Goal: Transaction & Acquisition: Book appointment/travel/reservation

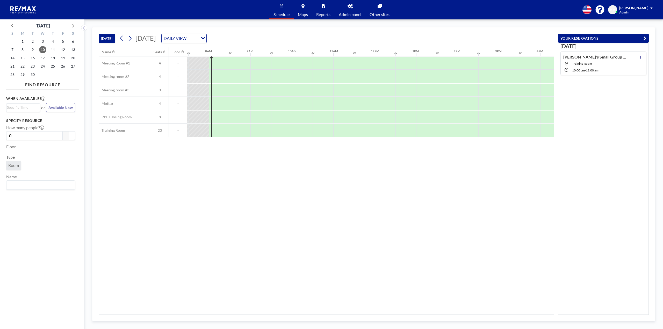
scroll to position [0, 311]
click at [259, 75] on div at bounding box center [259, 76] width 21 height 13
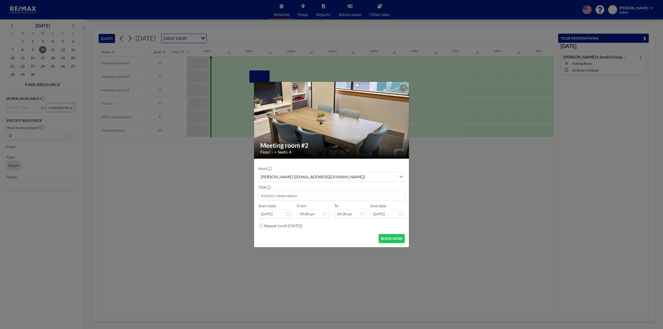
scroll to position [175, 0]
click at [300, 196] on input at bounding box center [331, 195] width 146 height 9
type input "[PERSON_NAME] One-on-One"
click at [323, 165] on div "10:00 am" at bounding box center [338, 164] width 61 height 9
type input "10:00 am"
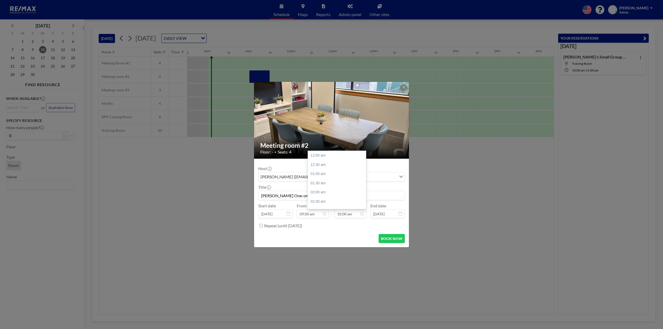
scroll to position [184, 0]
click at [353, 233] on form "Host [PERSON_NAME] ([EMAIL_ADDRESS][DOMAIN_NAME]) Loading... Title Luke One-on-…" at bounding box center [331, 203] width 155 height 89
click at [392, 238] on button "BOOK NOW" at bounding box center [391, 238] width 26 height 9
